Goal: Find specific page/section: Find specific page/section

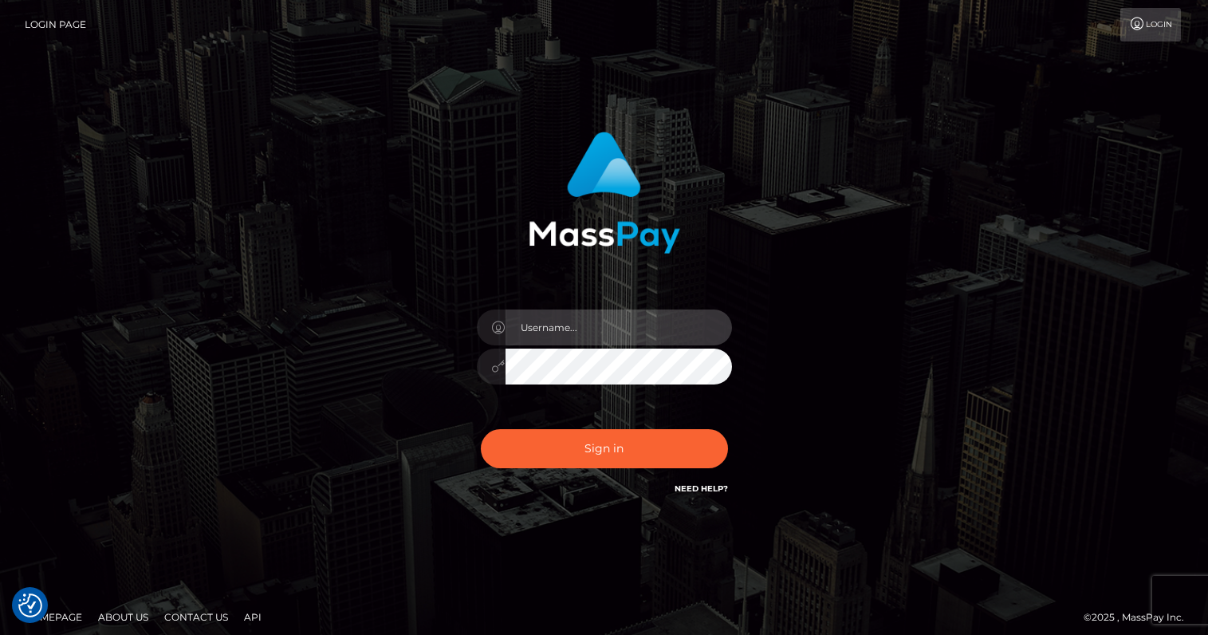
click at [620, 333] on input "text" at bounding box center [619, 327] width 226 height 36
type input "oli.fanvue"
click at [578, 324] on input "text" at bounding box center [619, 327] width 226 height 36
type input "oli.fanvue"
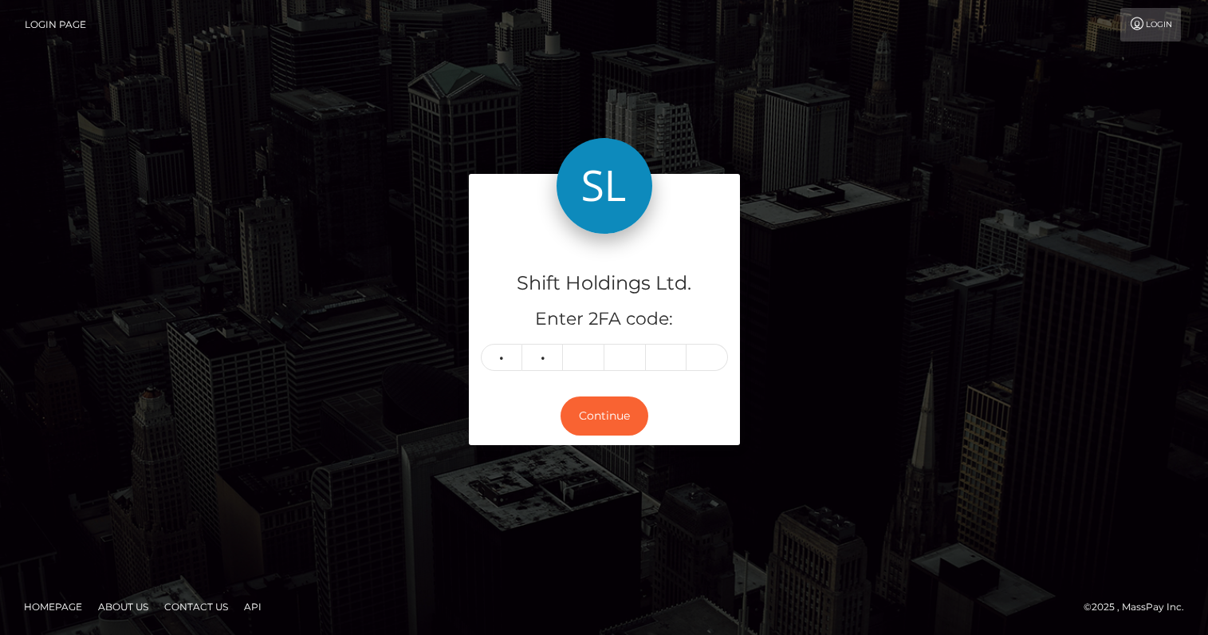
type input "2"
type input "8"
type input "9"
type input "6"
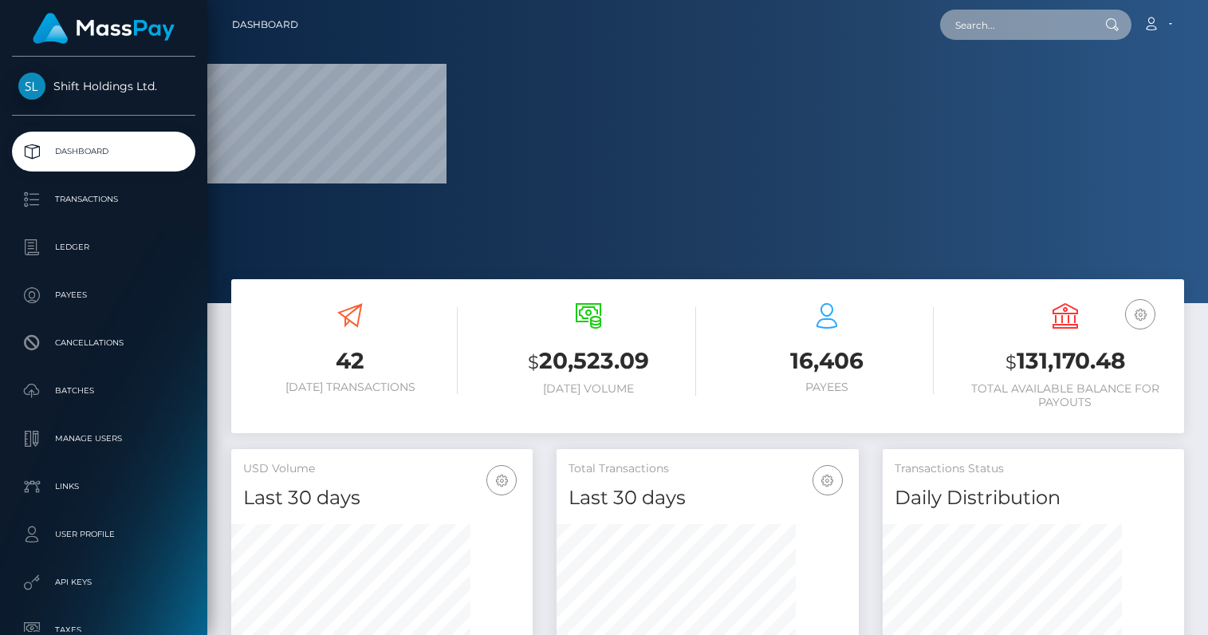
click at [1011, 18] on input "text" at bounding box center [1015, 25] width 150 height 30
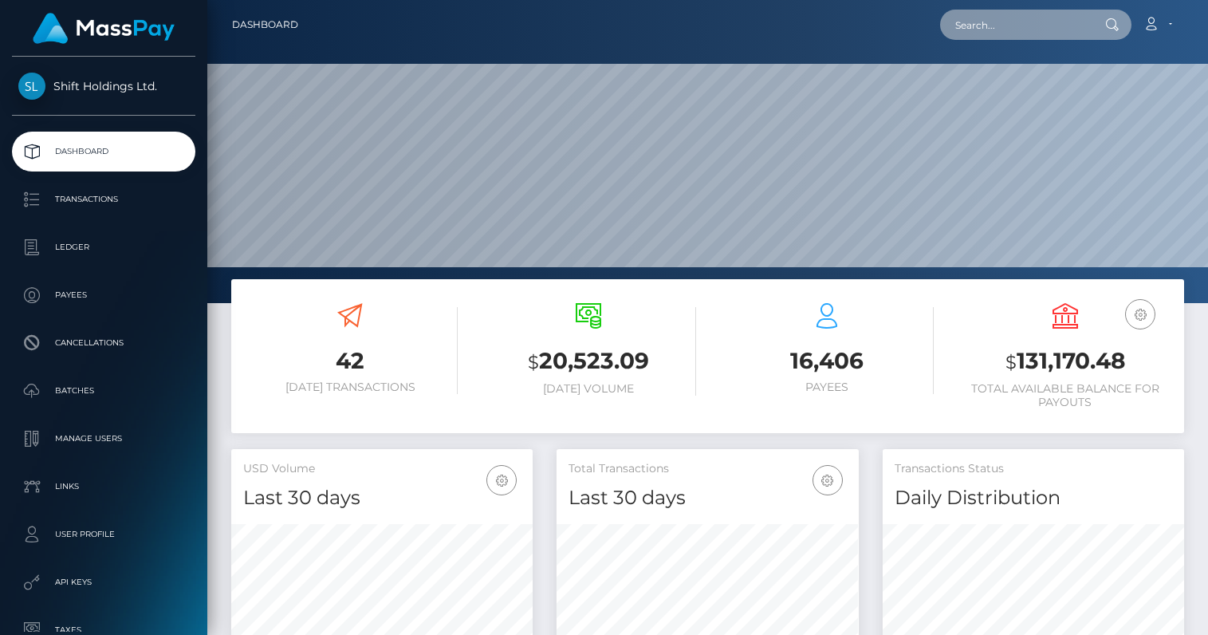
paste input "mariaoliveer19@gmail.com"
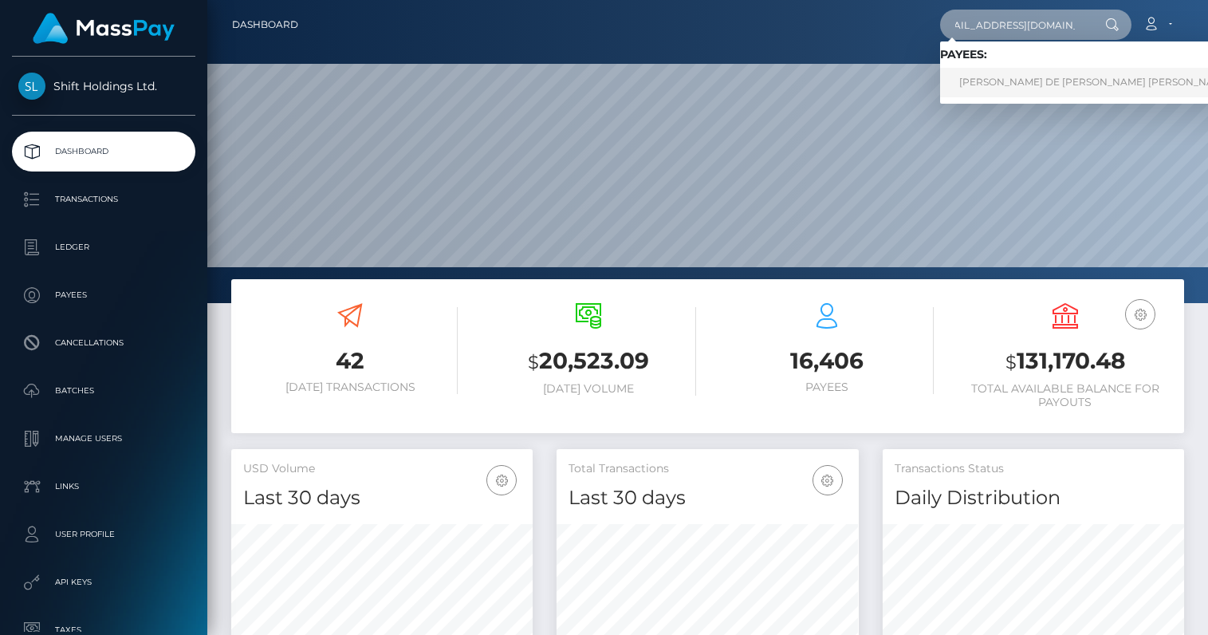
type input "mariaoliveer19@gmail.com"
click at [1010, 81] on link "MARIA DE FATIMA ANJOS DE OLIVEIRA" at bounding box center [1095, 83] width 311 height 30
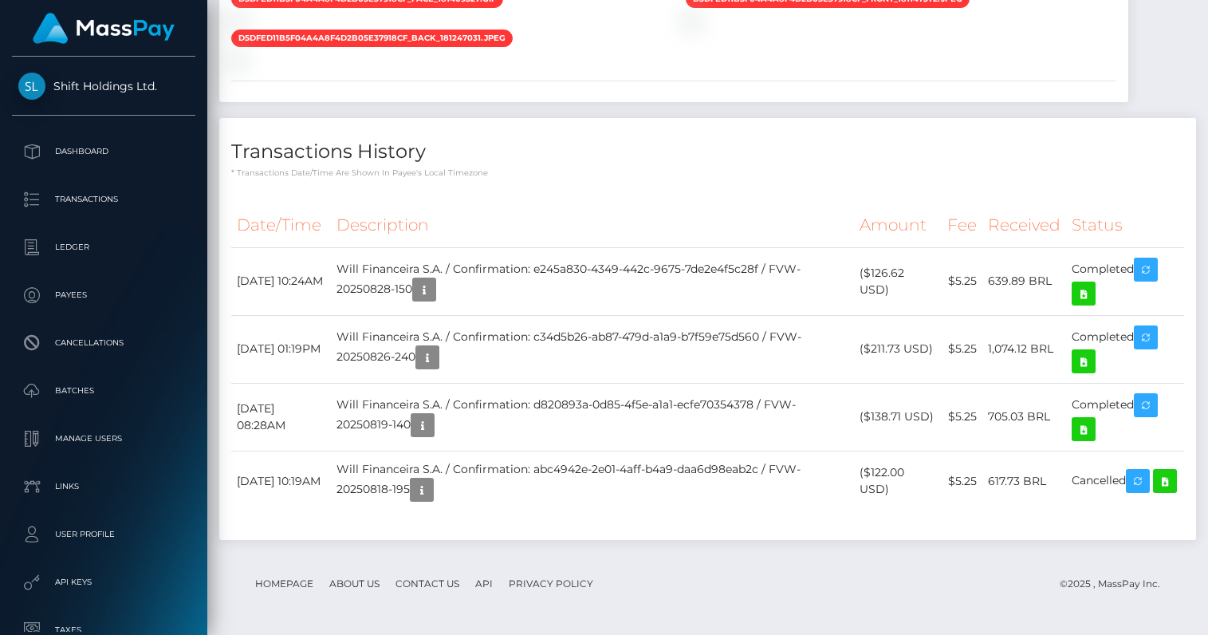
scroll to position [1677, 0]
